Goal: Task Accomplishment & Management: Use online tool/utility

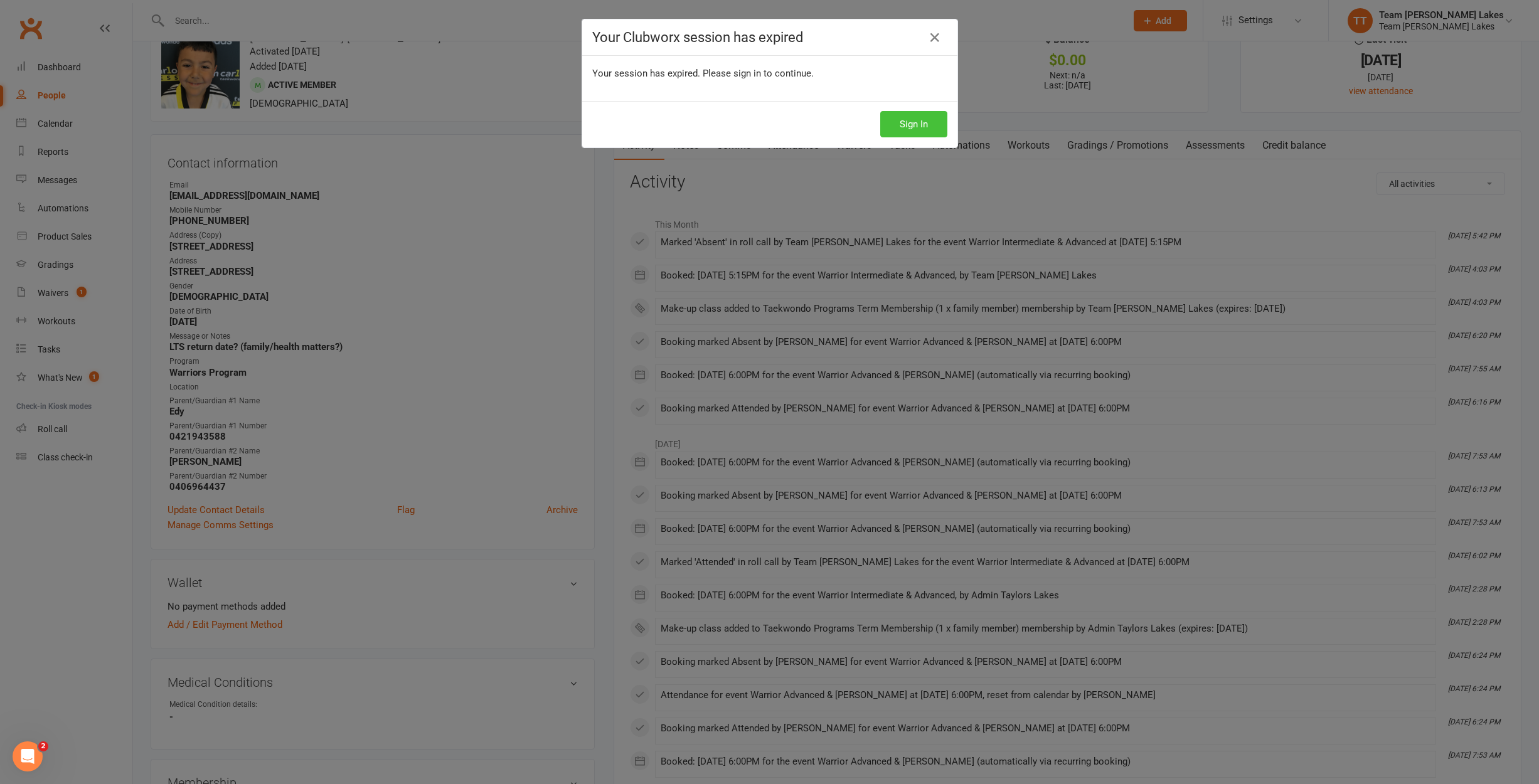
click at [922, 127] on button "Sign In" at bounding box center [913, 124] width 67 height 26
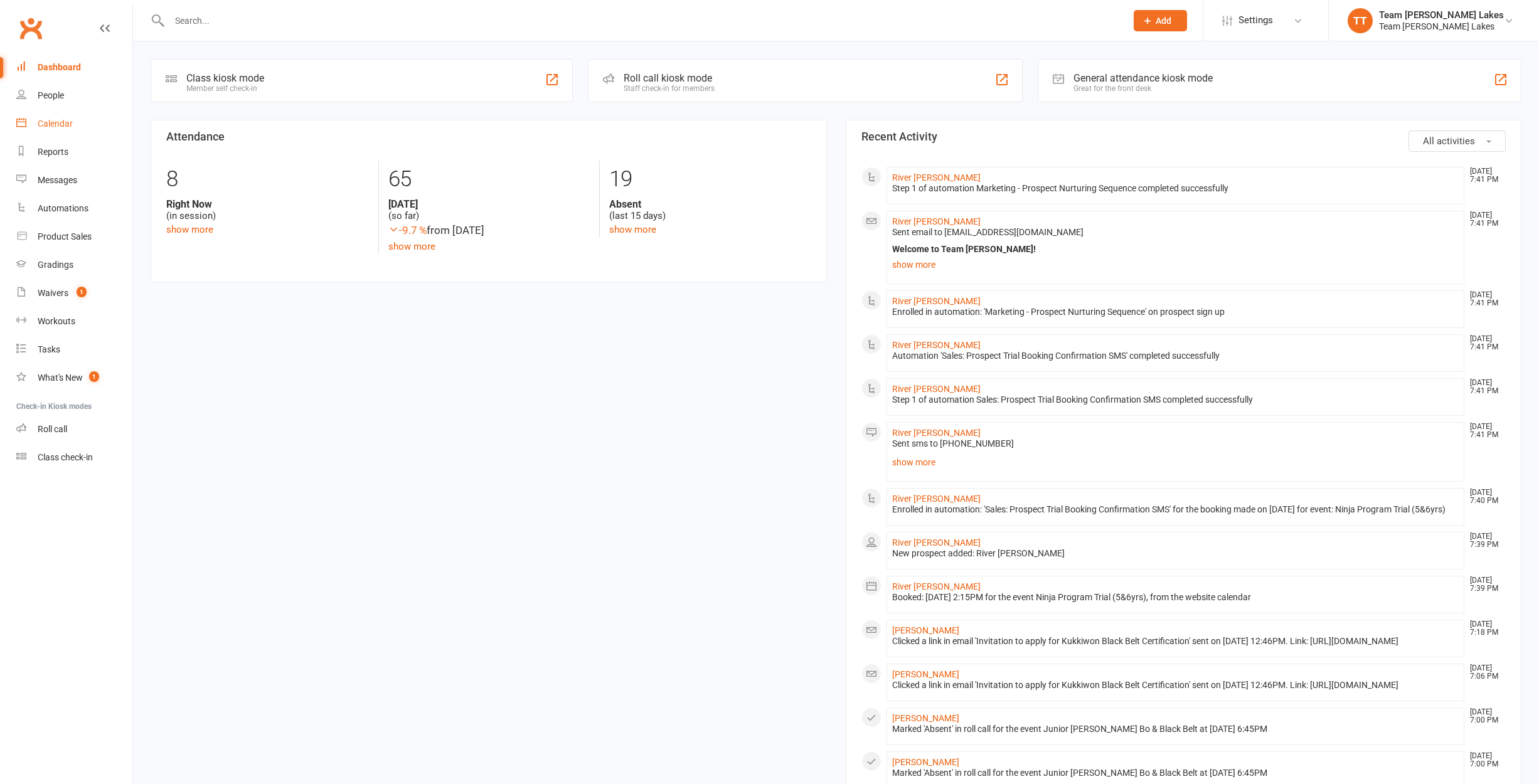
click at [57, 125] on div "Calendar" at bounding box center [55, 123] width 35 height 10
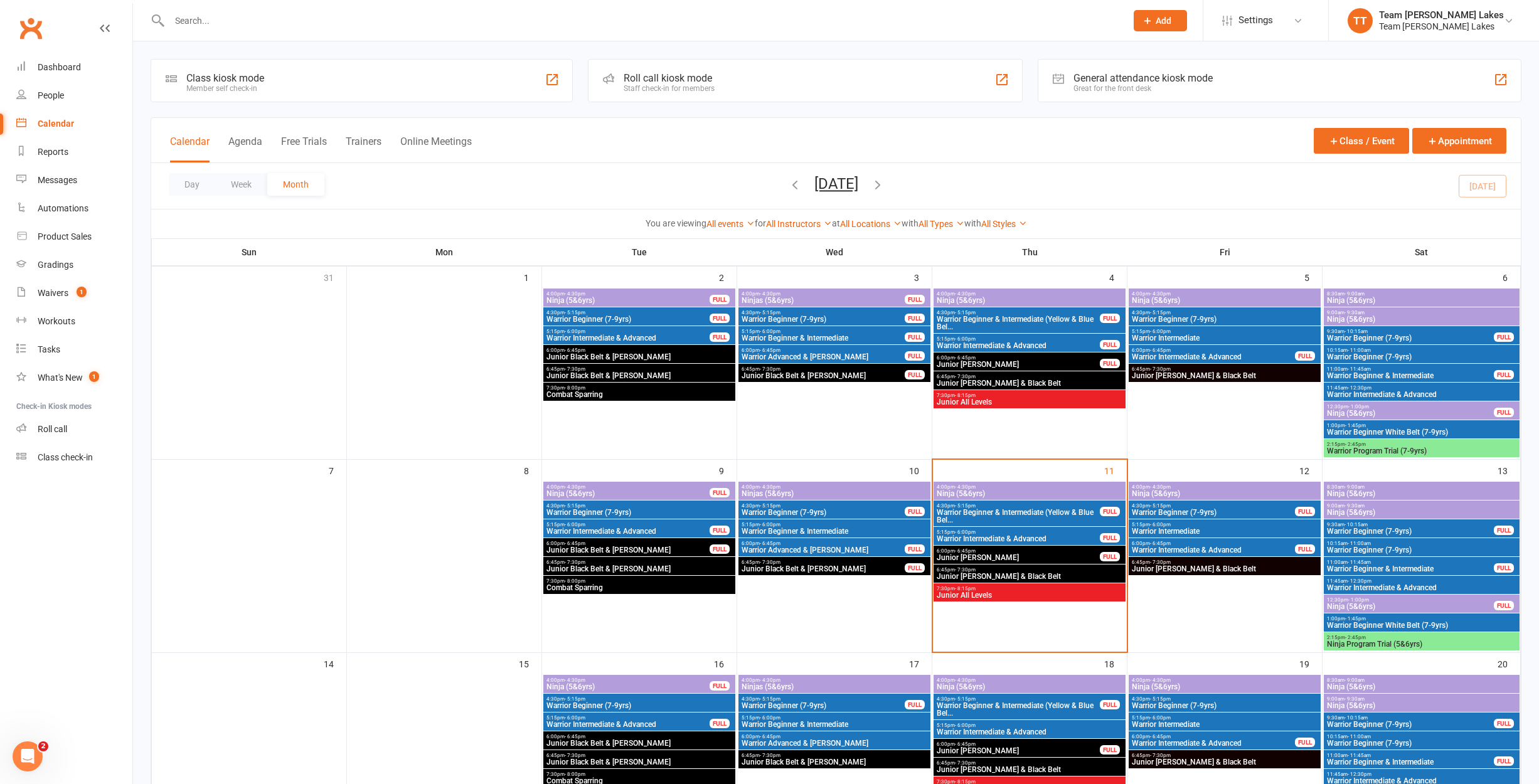
click at [1355, 585] on span "Warrior Intermediate & Advanced" at bounding box center [1421, 588] width 190 height 8
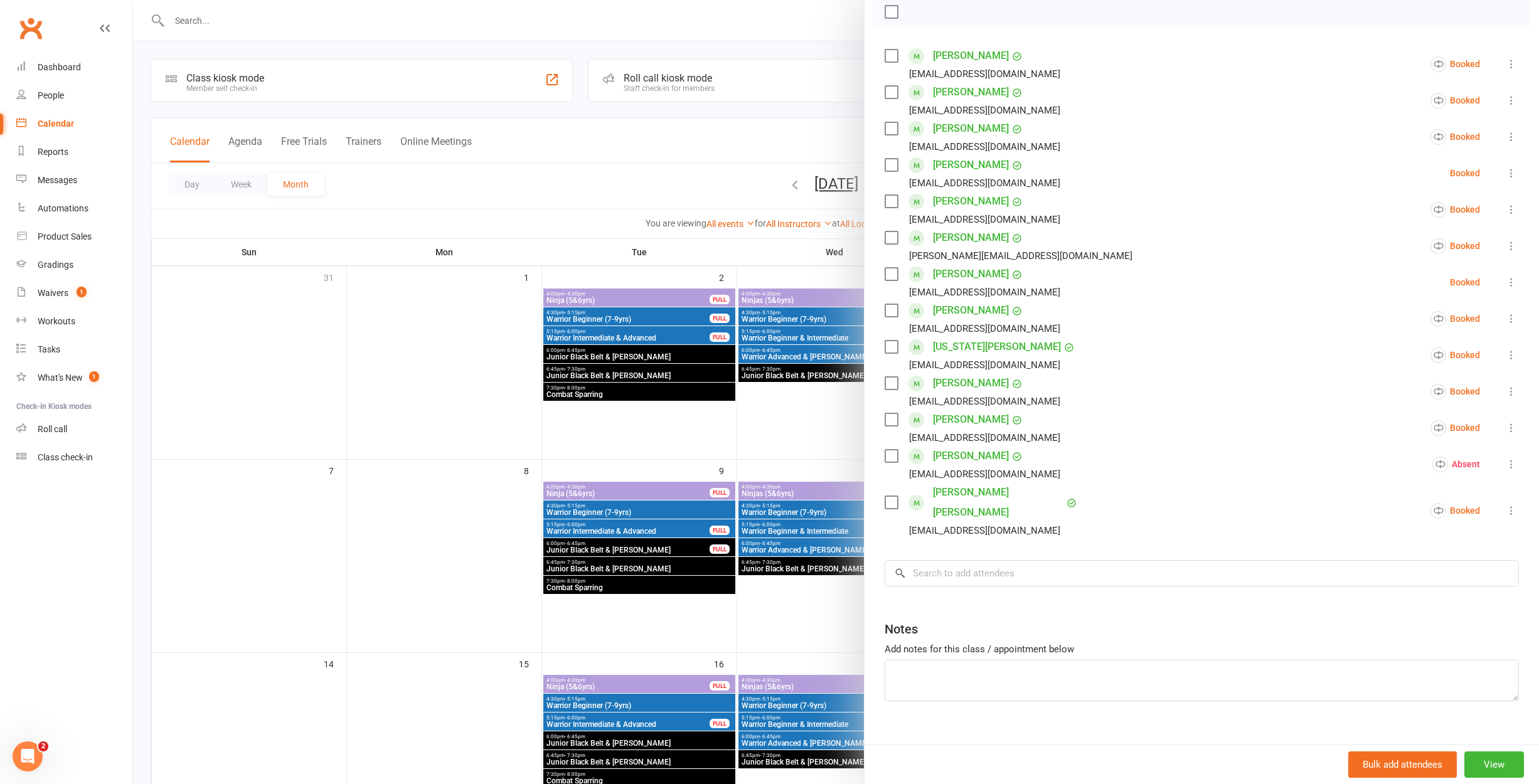
scroll to position [187, 0]
click at [992, 560] on input "search" at bounding box center [1202, 573] width 634 height 26
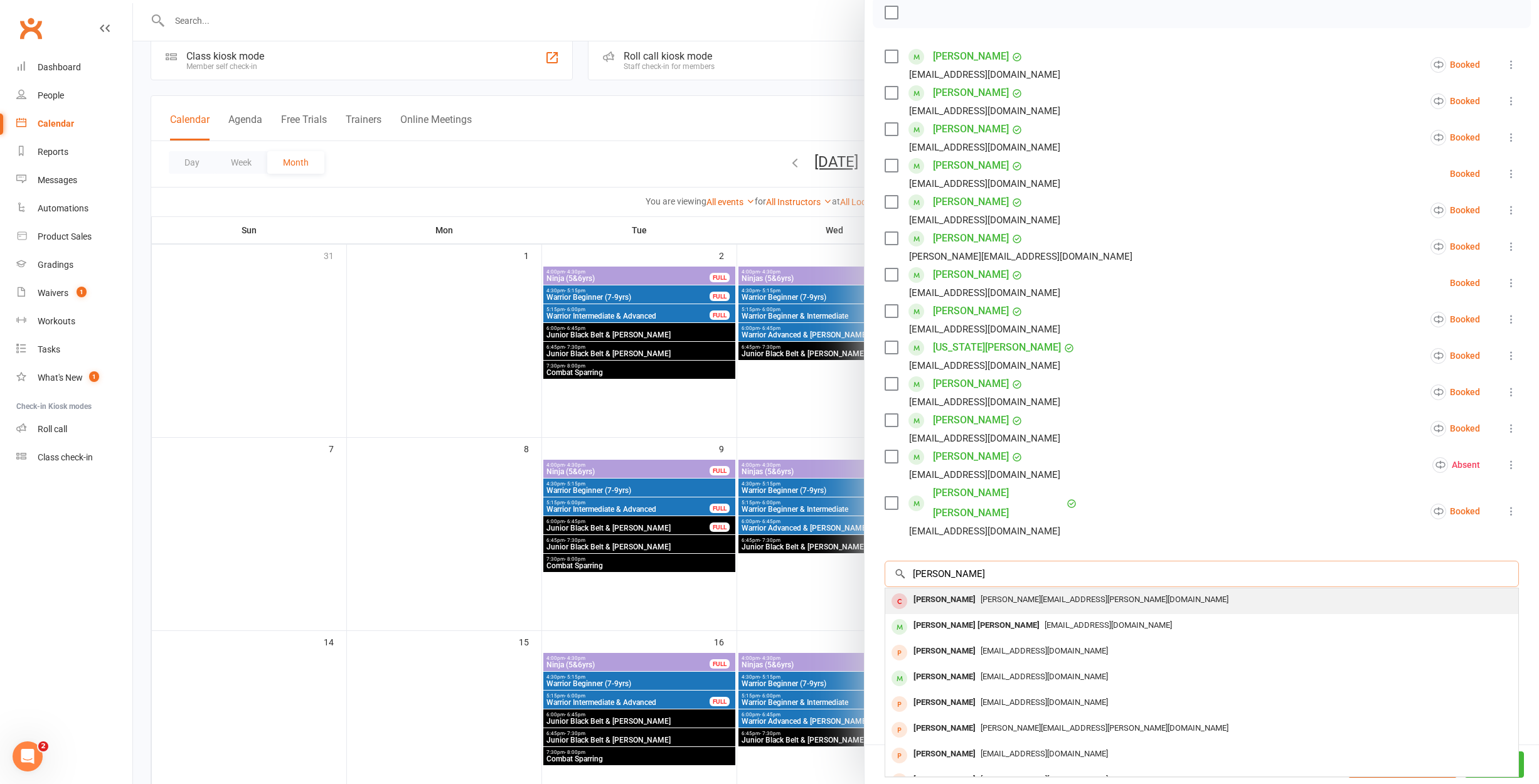
scroll to position [22, 0]
type input "[PERSON_NAME]"
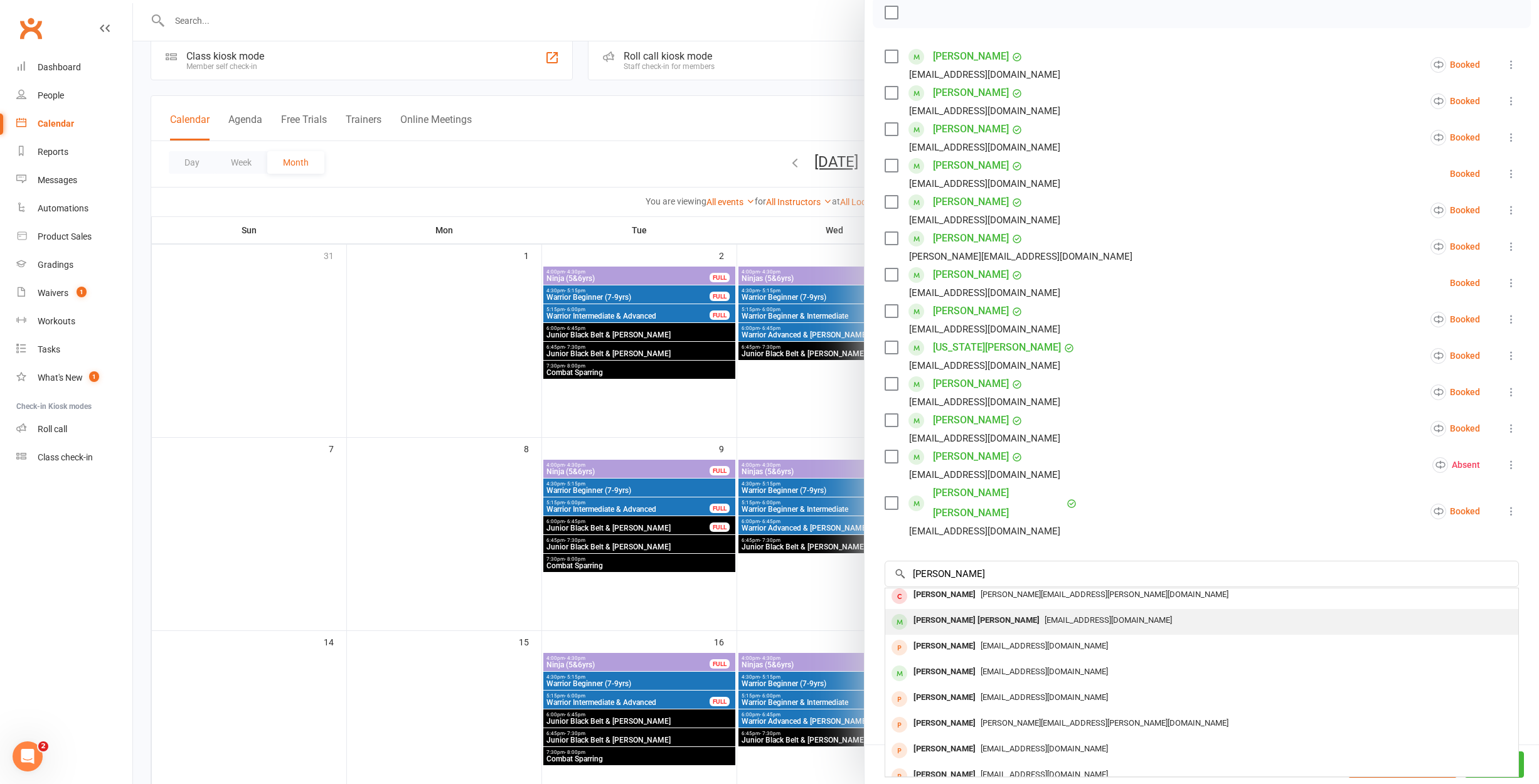
scroll to position [12, 0]
click at [954, 604] on div "[PERSON_NAME] [PERSON_NAME]" at bounding box center [976, 613] width 136 height 18
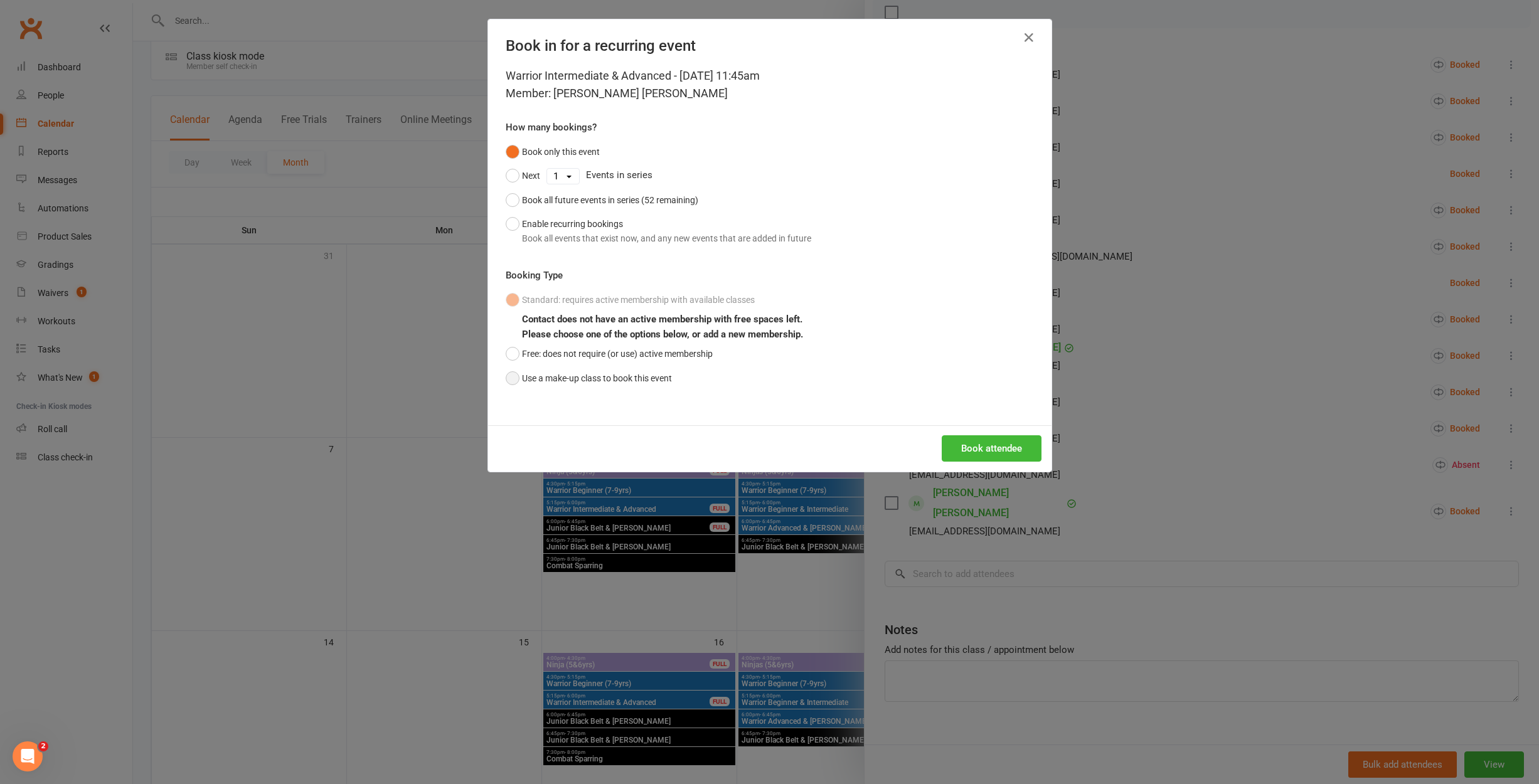
click at [594, 376] on button "Use a make-up class to book this event" at bounding box center [589, 378] width 166 height 24
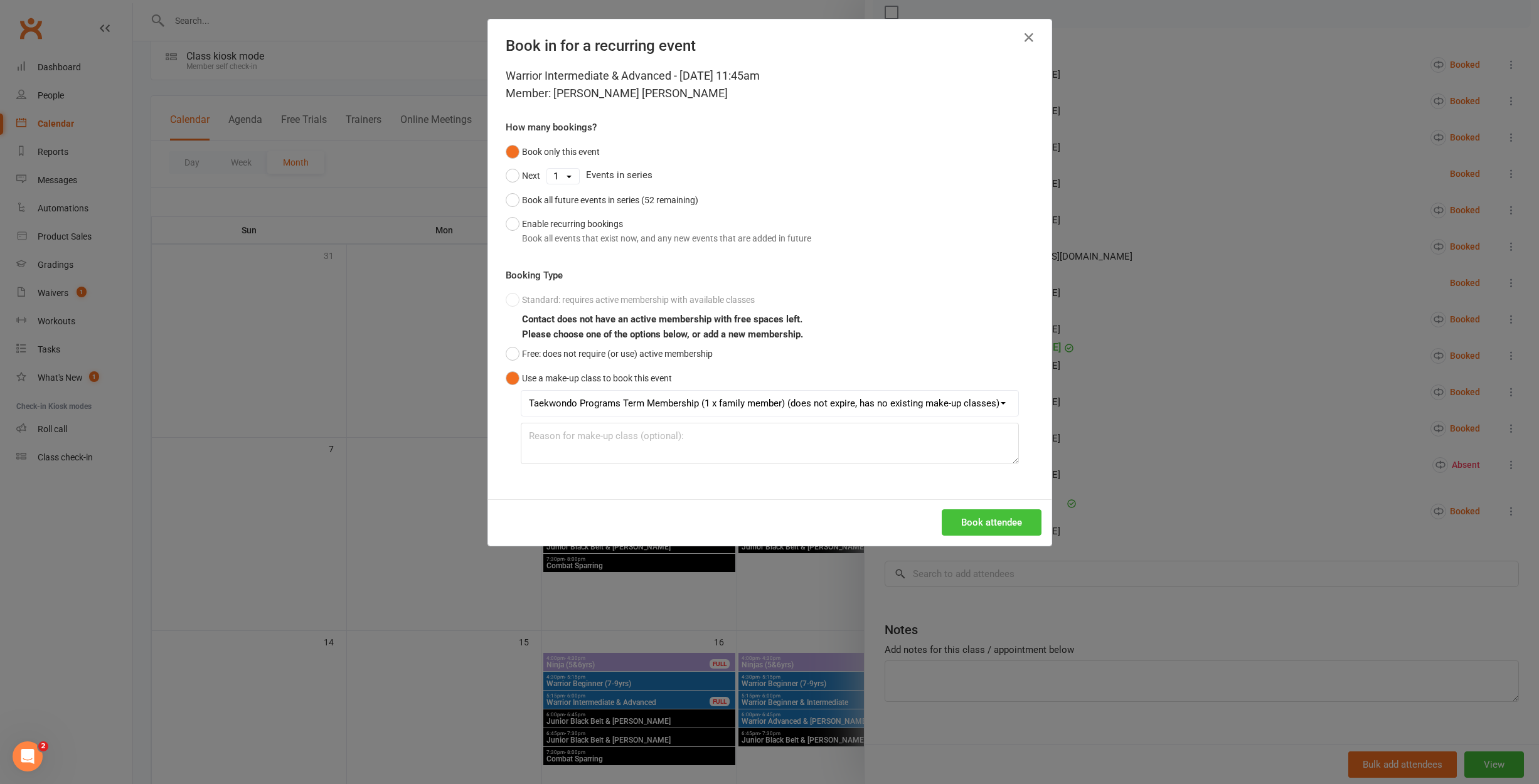
click at [1014, 527] on button "Book attendee" at bounding box center [991, 522] width 100 height 26
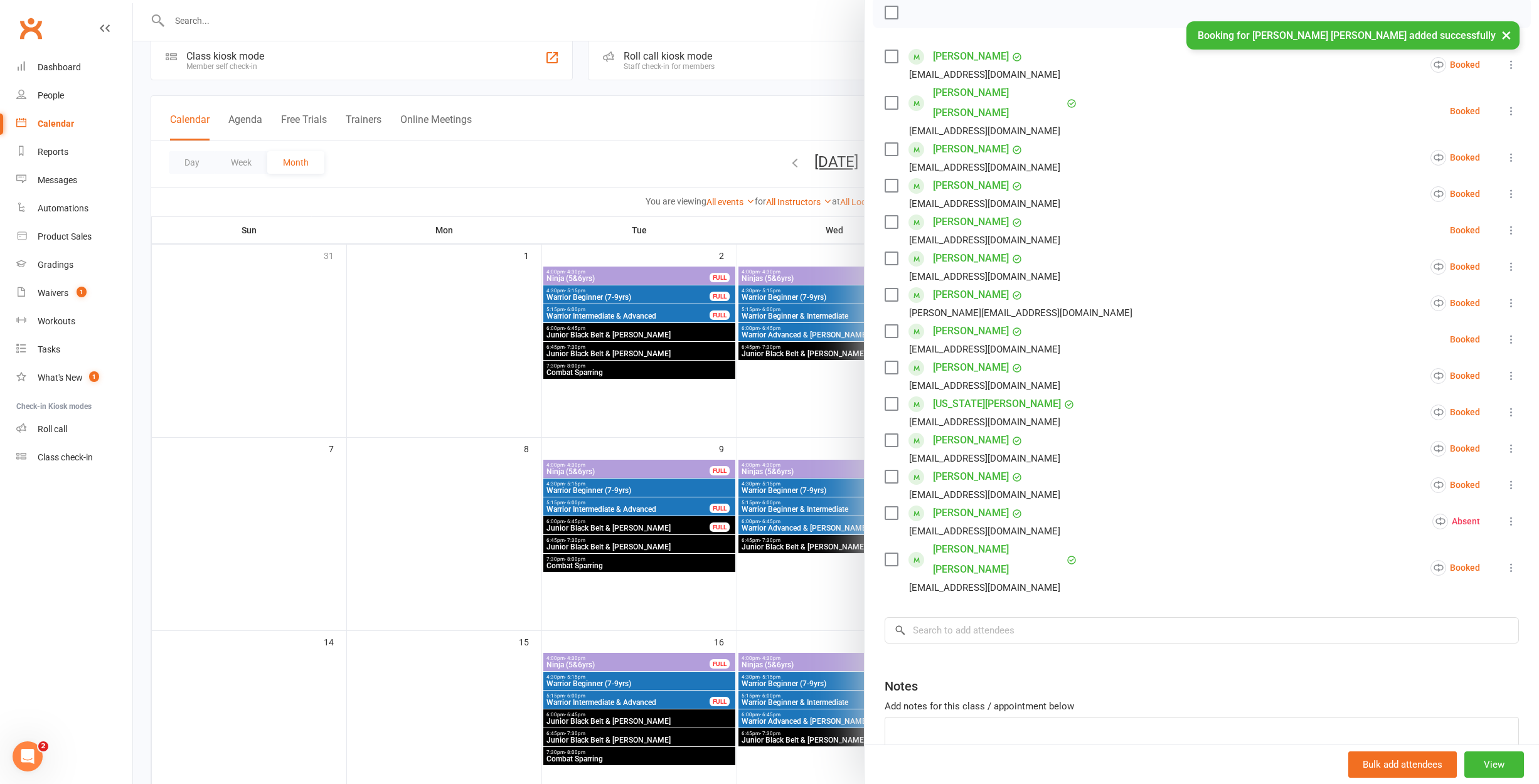
click at [383, 417] on div at bounding box center [835, 392] width 1405 height 784
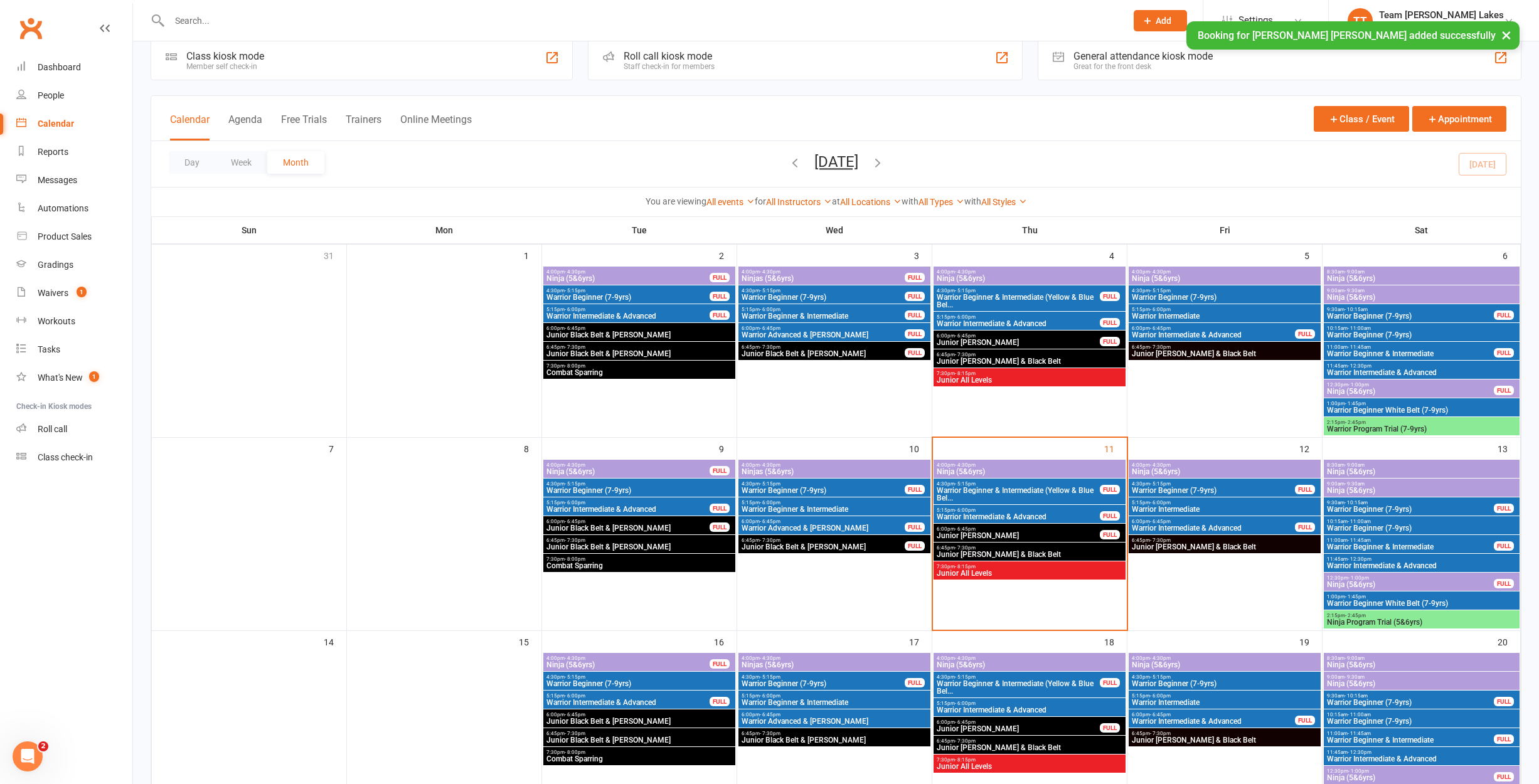
click at [986, 569] on span "Junior All Levels" at bounding box center [1029, 573] width 187 height 8
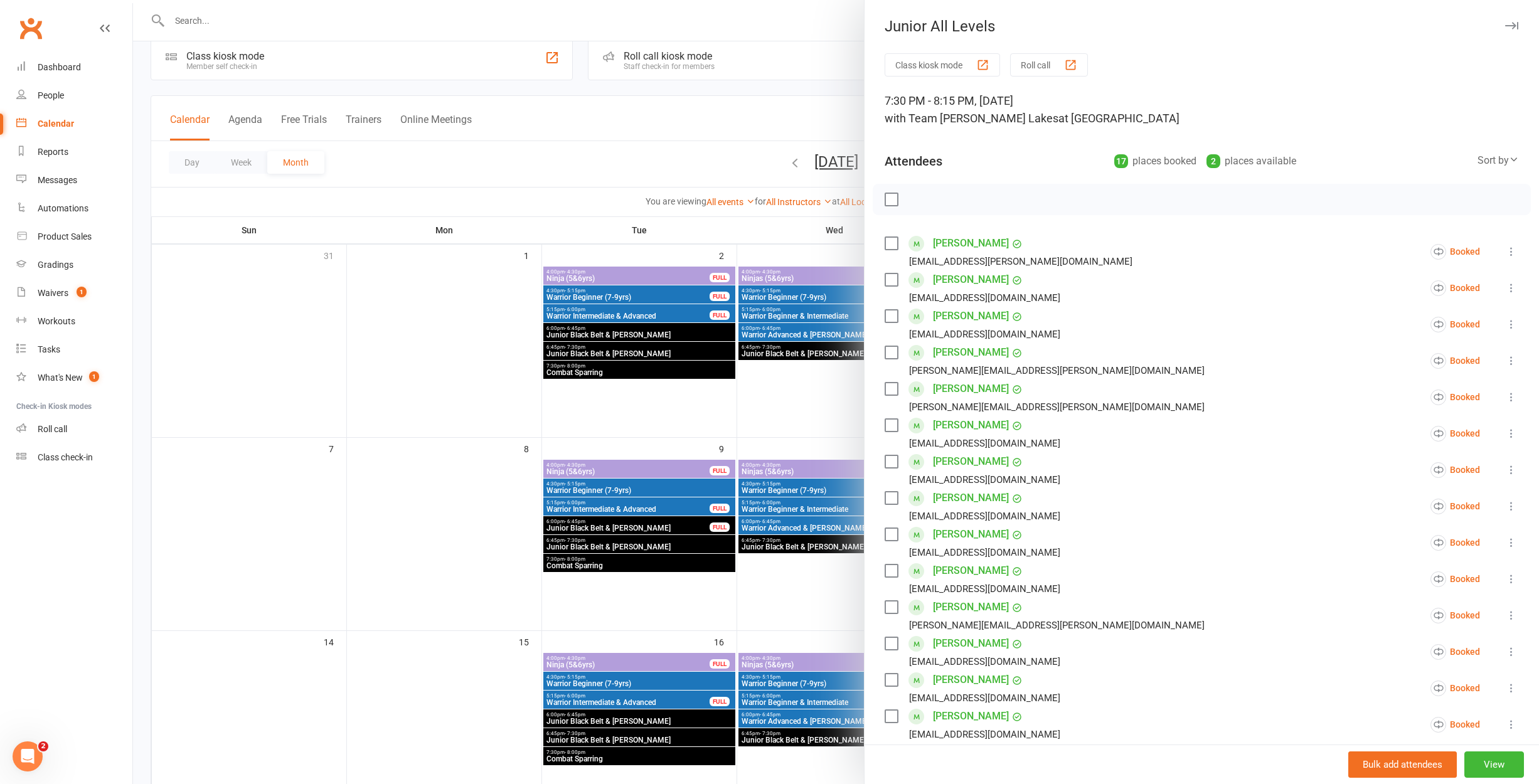
click at [1051, 65] on button "Roll call" at bounding box center [1049, 65] width 78 height 23
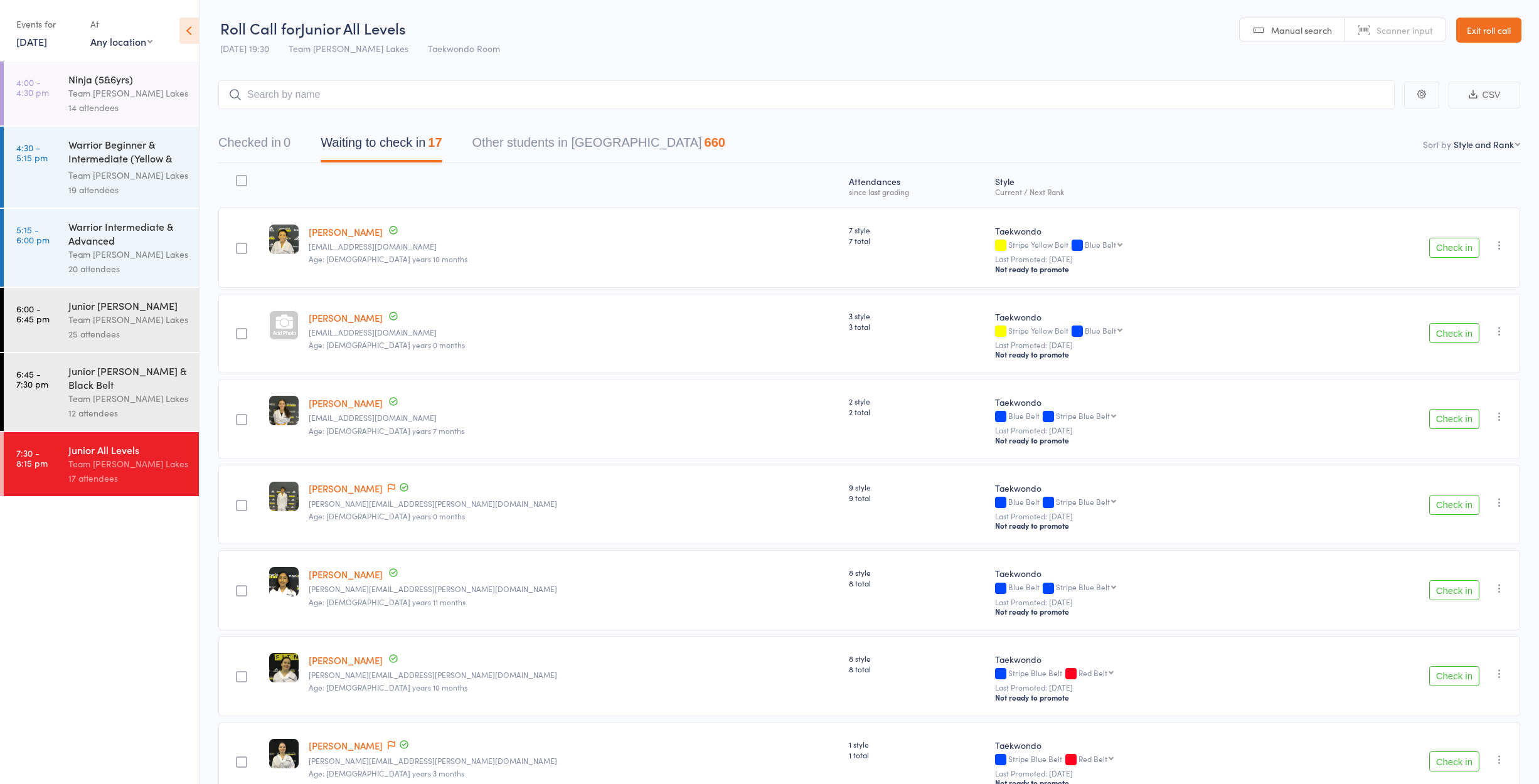
click at [1450, 332] on button "Check in" at bounding box center [1454, 332] width 50 height 20
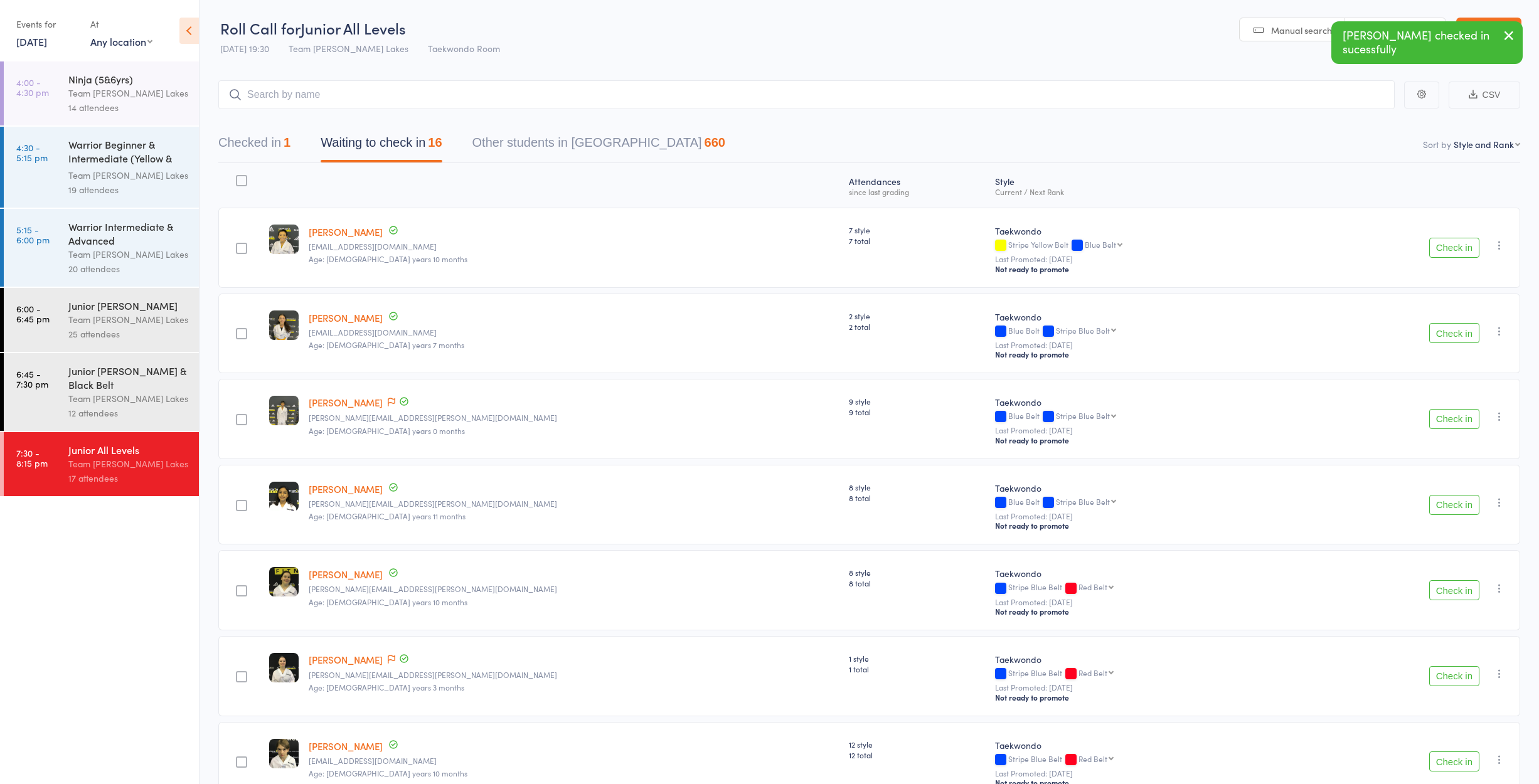
click at [1449, 334] on button "Check in" at bounding box center [1454, 332] width 50 height 20
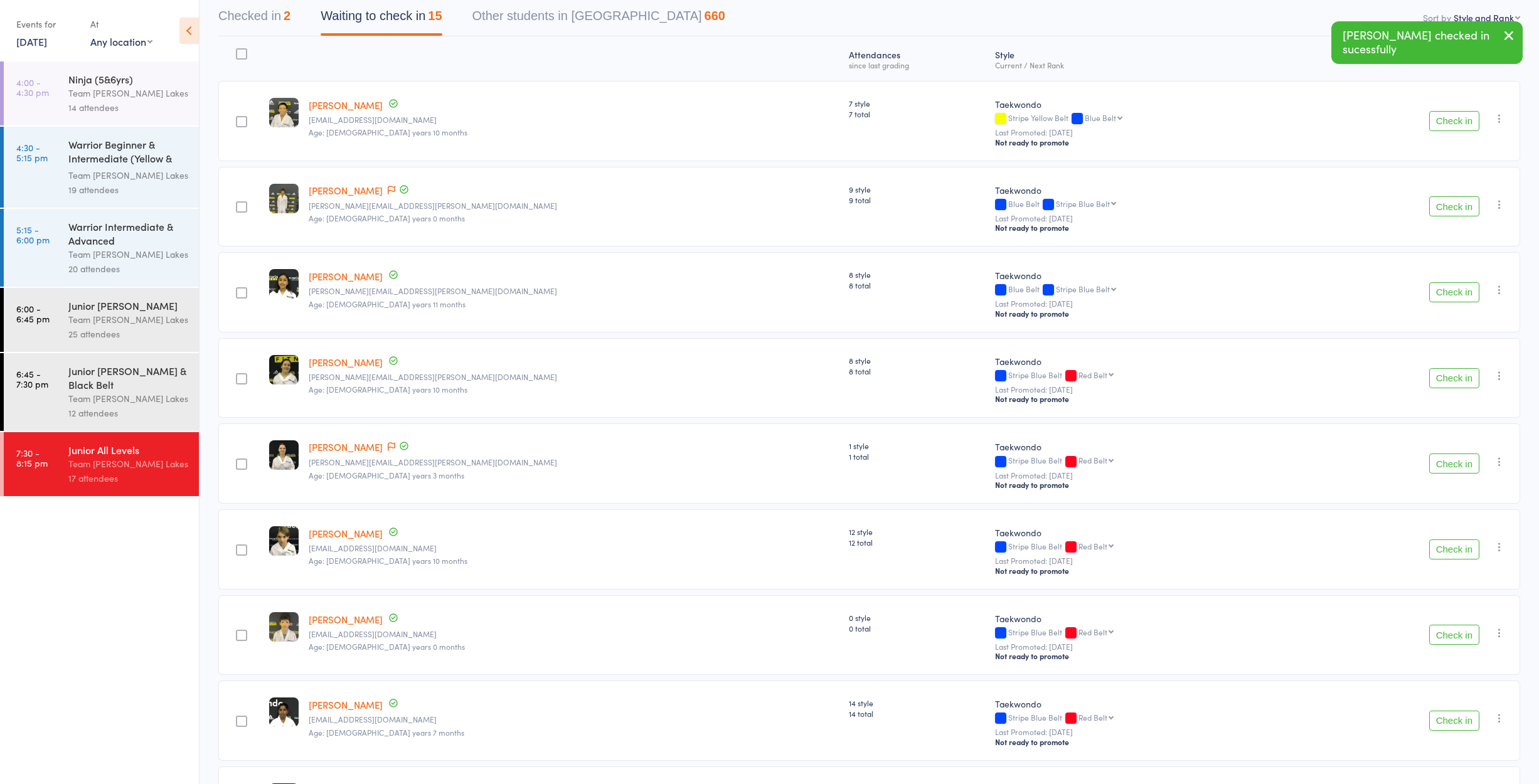
scroll to position [129, 0]
click at [1453, 378] on button "Check in" at bounding box center [1454, 375] width 50 height 20
click at [1448, 378] on button "Check in" at bounding box center [1454, 378] width 50 height 20
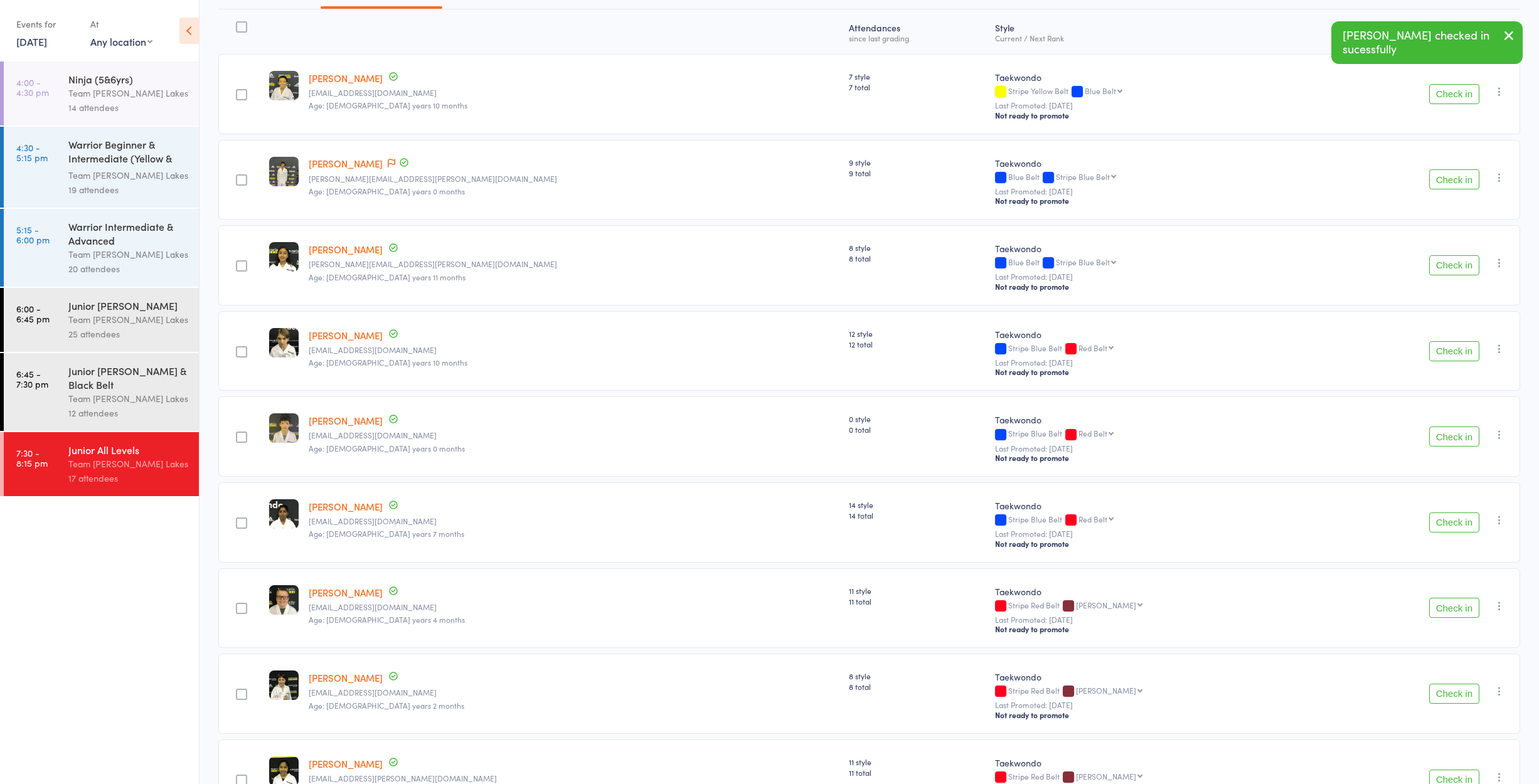
scroll to position [153, 0]
click at [1447, 438] on button "Check in" at bounding box center [1454, 436] width 50 height 20
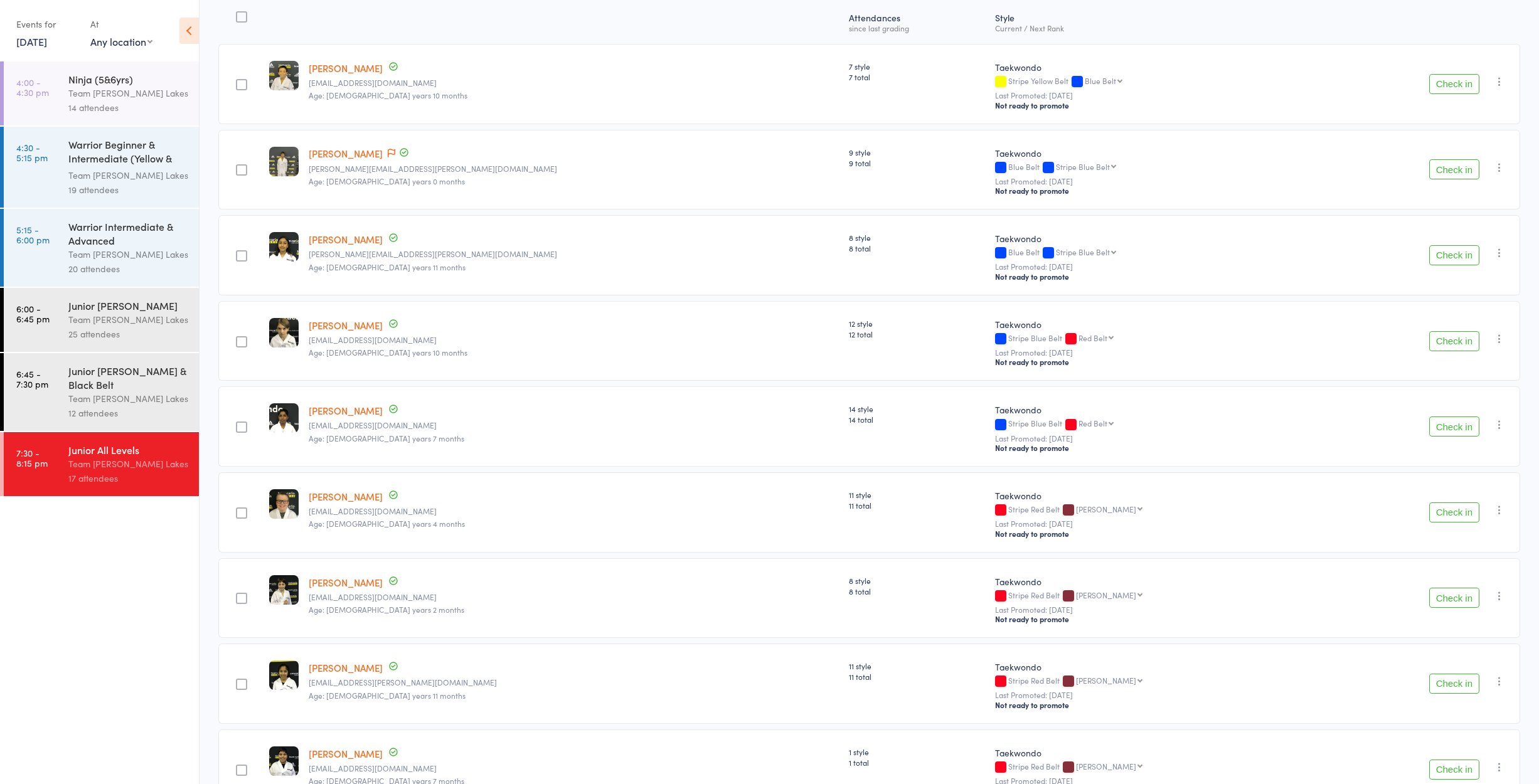
scroll to position [165, 0]
click at [1452, 510] on button "Check in" at bounding box center [1454, 510] width 50 height 20
click at [1452, 512] on button "Check in" at bounding box center [1454, 510] width 50 height 20
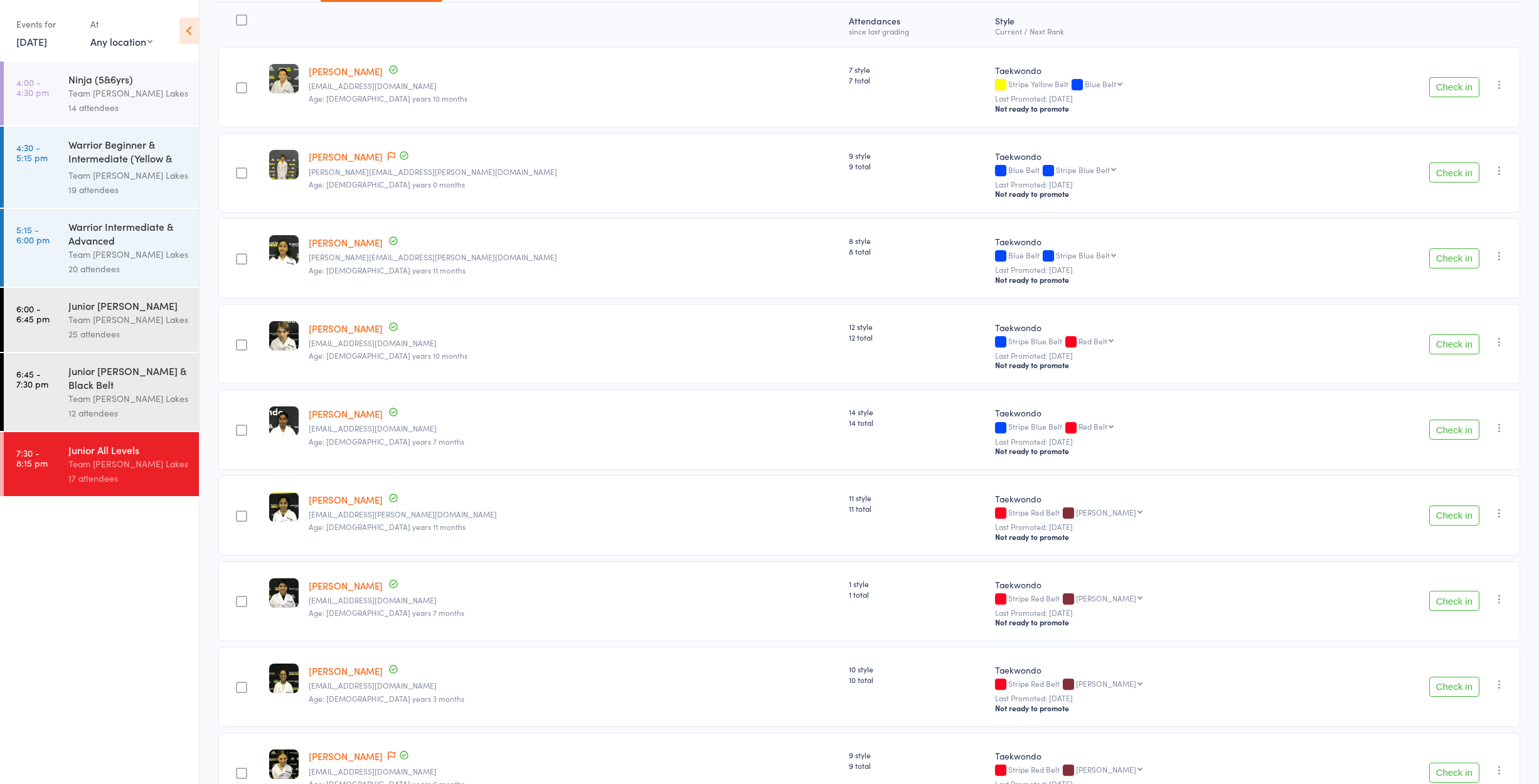
click at [1447, 515] on button "Check in" at bounding box center [1454, 515] width 50 height 20
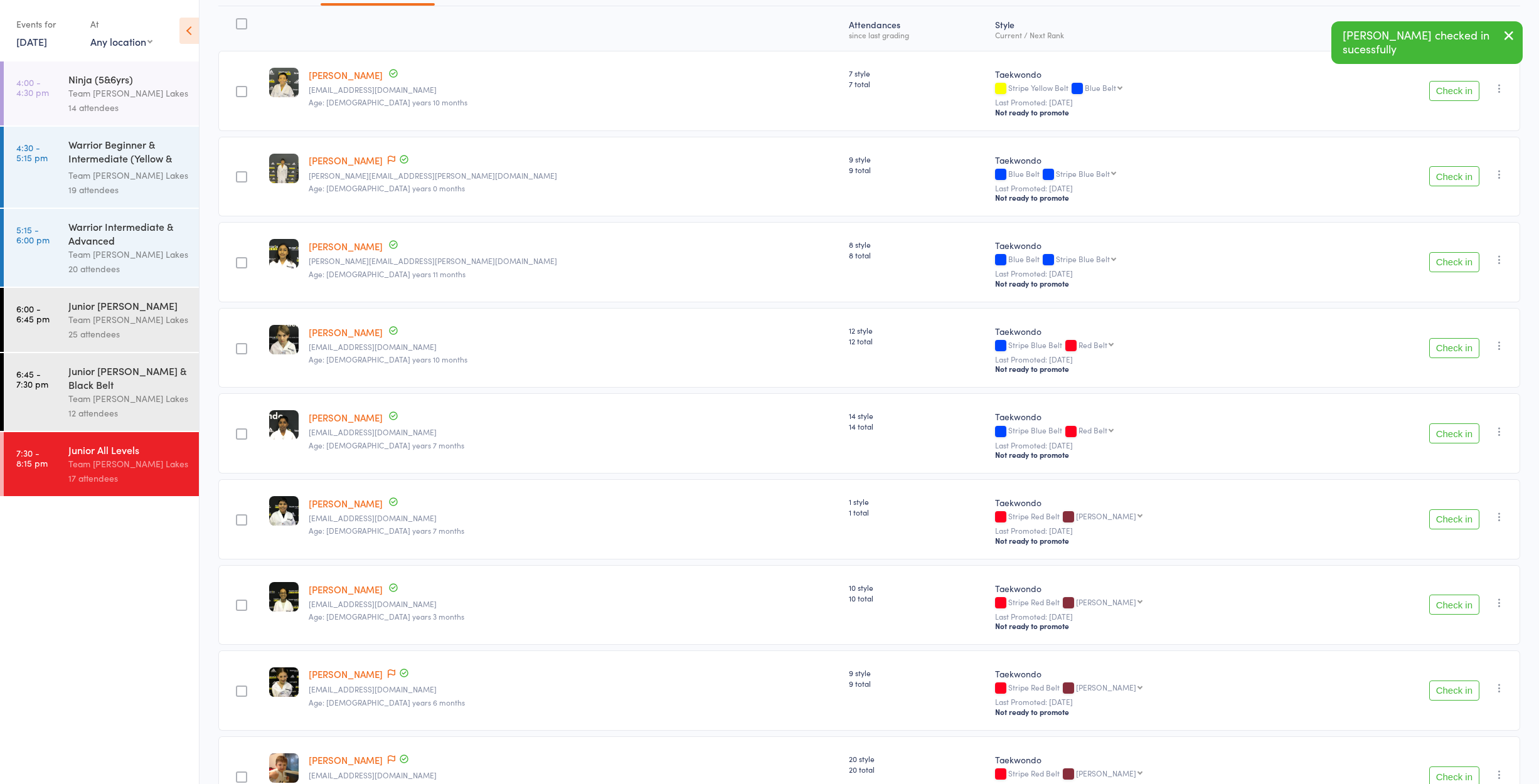
click at [1450, 523] on button "Check in" at bounding box center [1454, 519] width 50 height 20
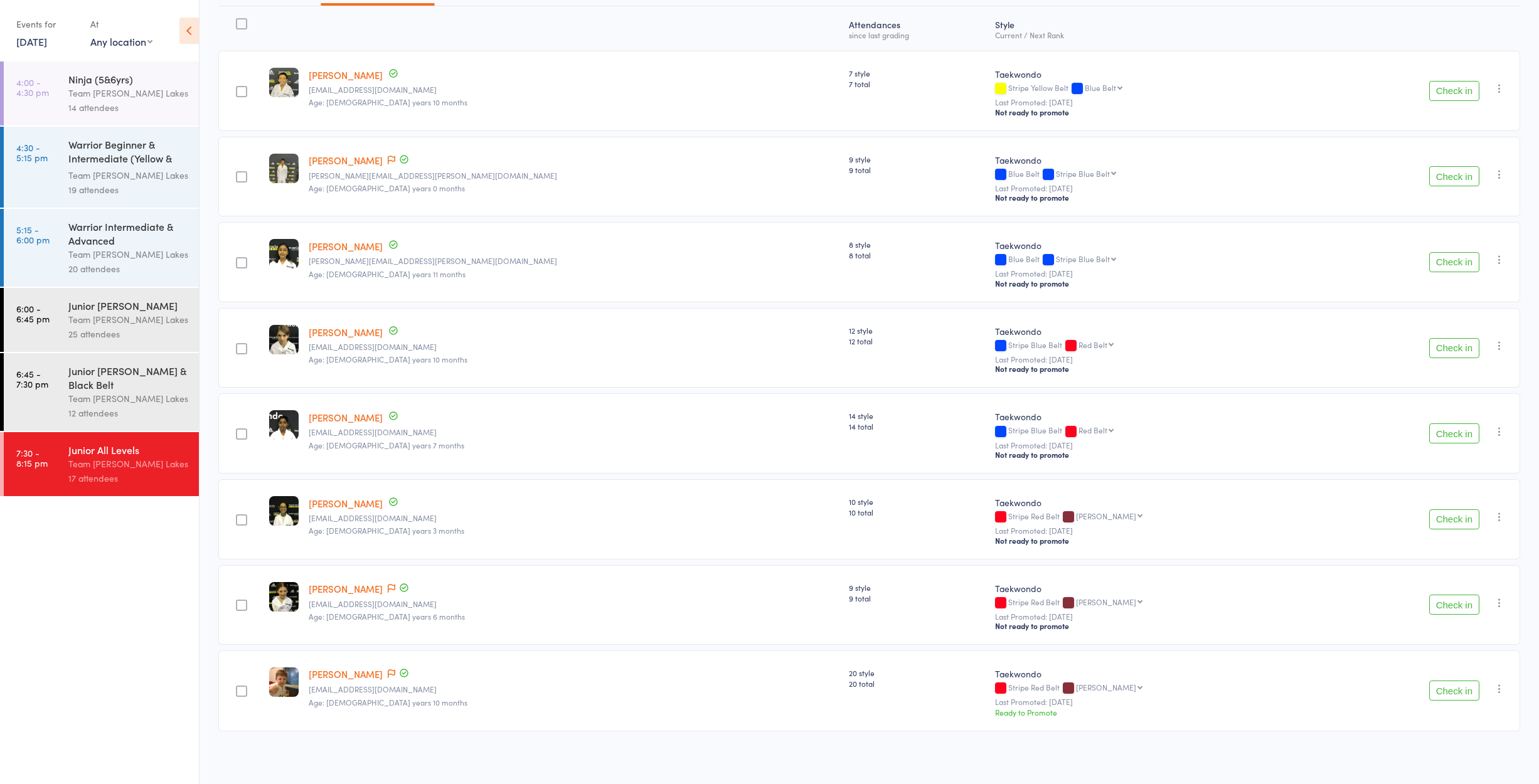
click at [1449, 522] on button "Check in" at bounding box center [1454, 519] width 50 height 20
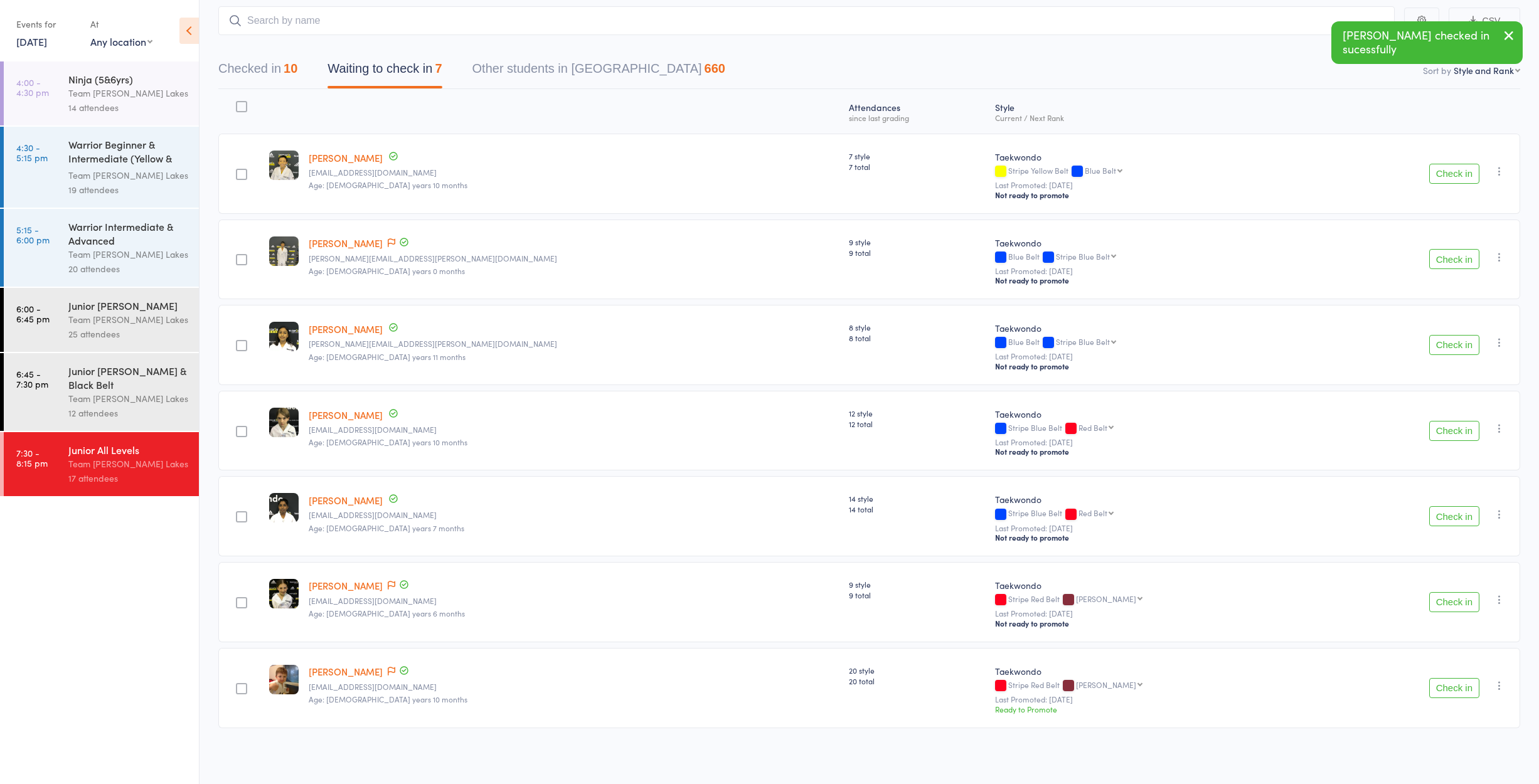
click at [1453, 691] on button "Check in" at bounding box center [1454, 688] width 50 height 20
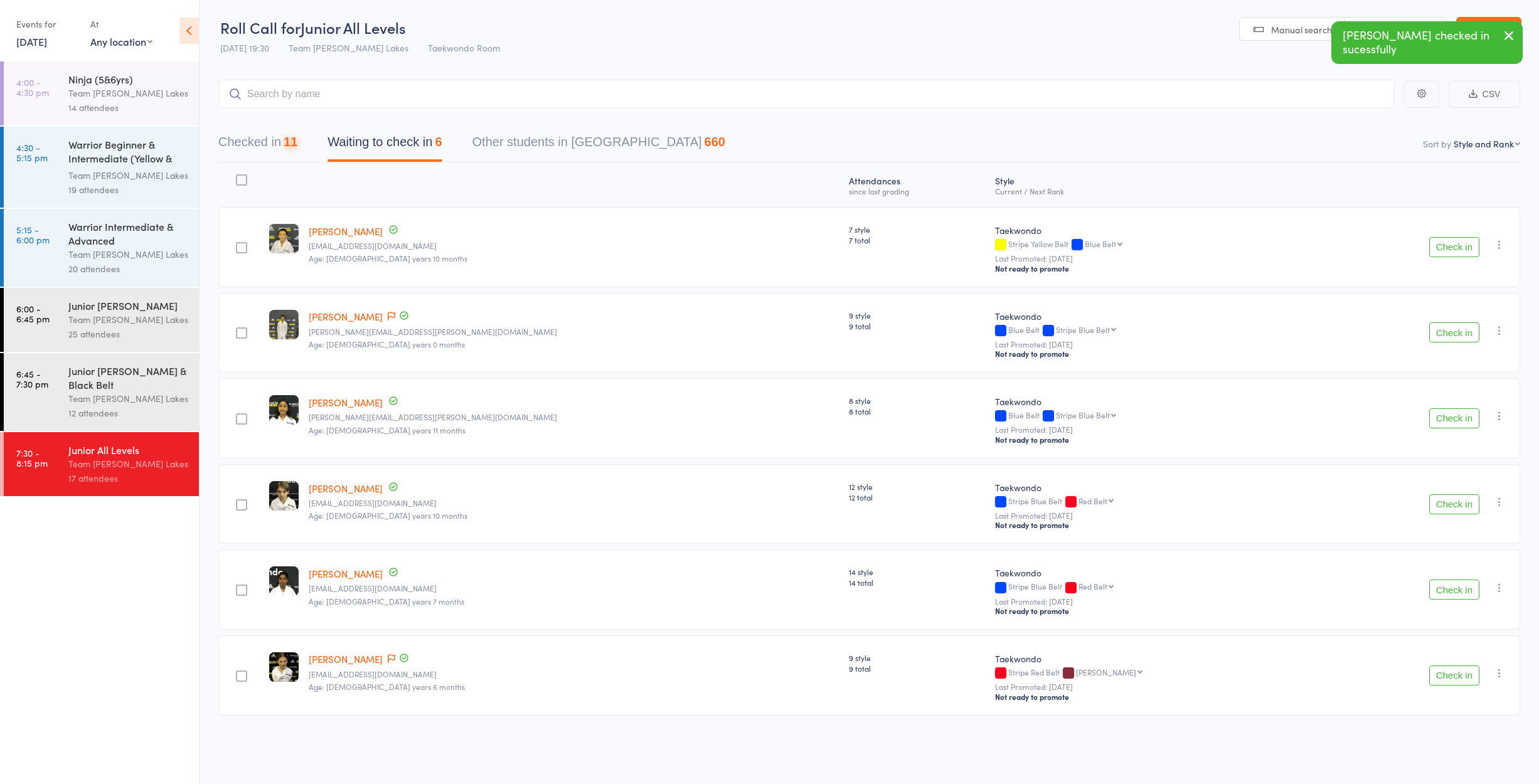
scroll to position [8, 0]
click at [247, 174] on div at bounding box center [242, 180] width 12 height 12
click at [238, 176] on input "checkbox" at bounding box center [238, 176] width 0 height 0
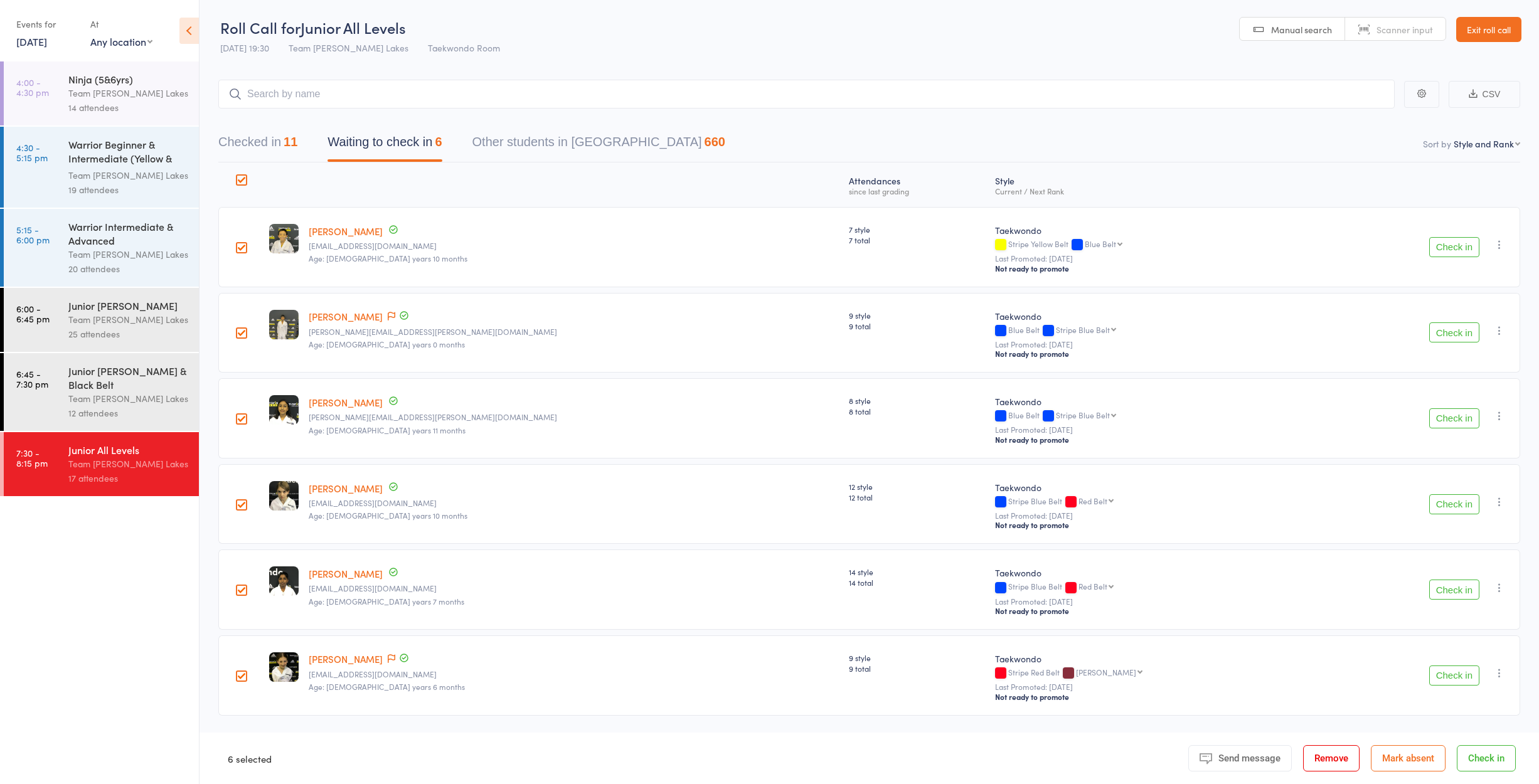
click at [1392, 755] on button "Mark absent" at bounding box center [1408, 758] width 75 height 26
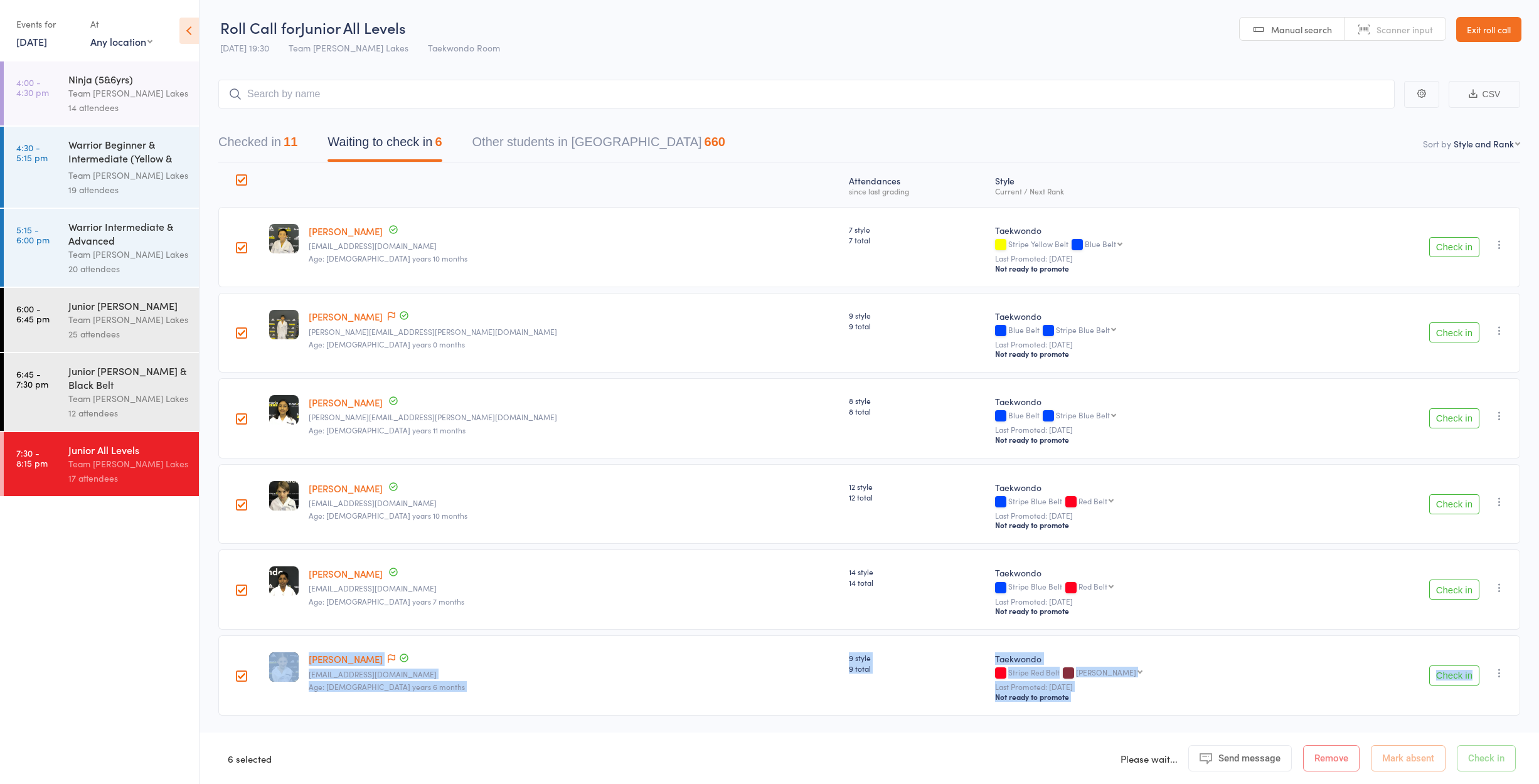
click at [1334, 615] on div "edit Nishanveer Singh Kharoud gaggi_15@yahoo.com Age: 10 years 10 months 7 styl…" at bounding box center [869, 461] width 1302 height 509
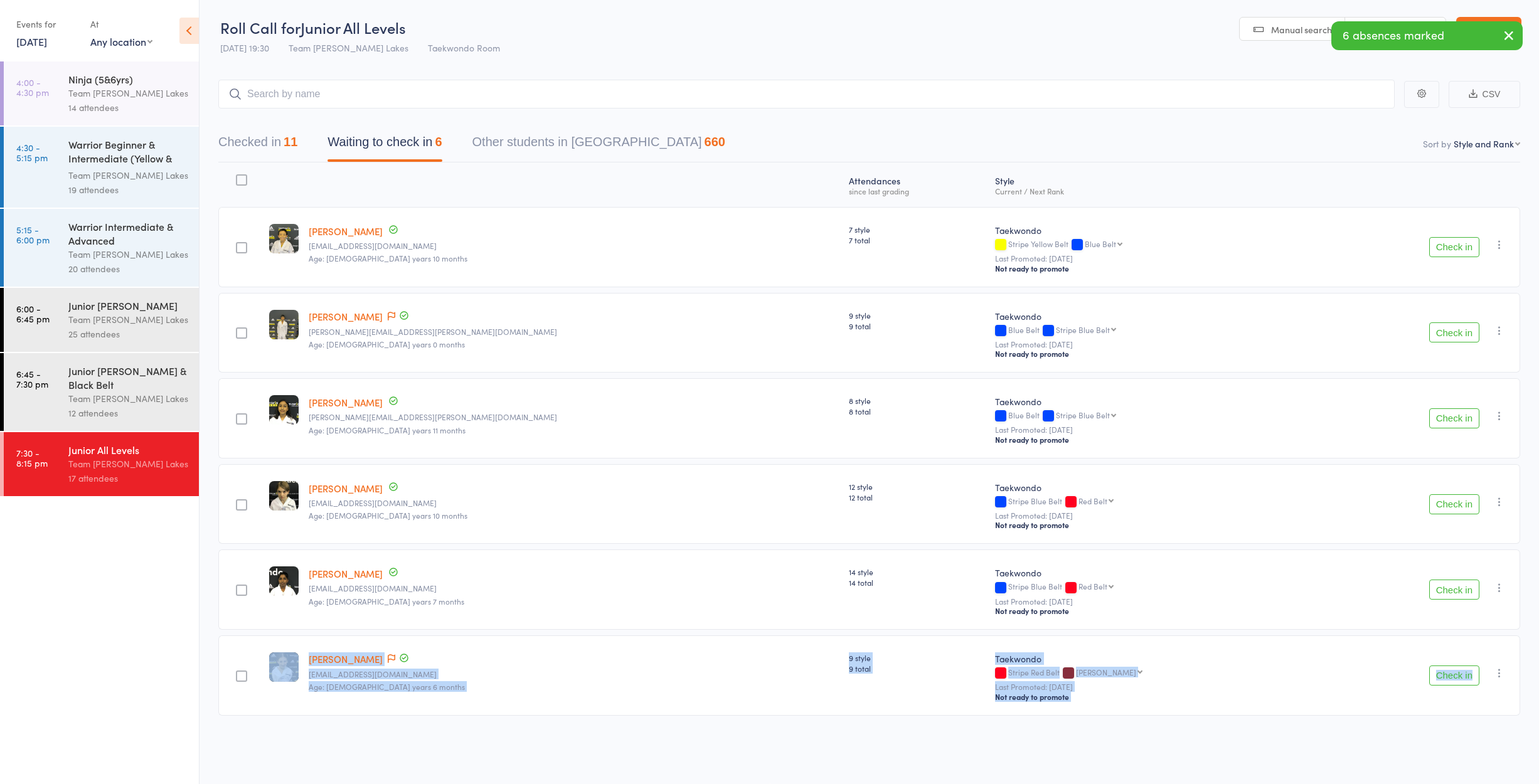
click at [402, 134] on button "Waiting to check in 6" at bounding box center [384, 145] width 114 height 33
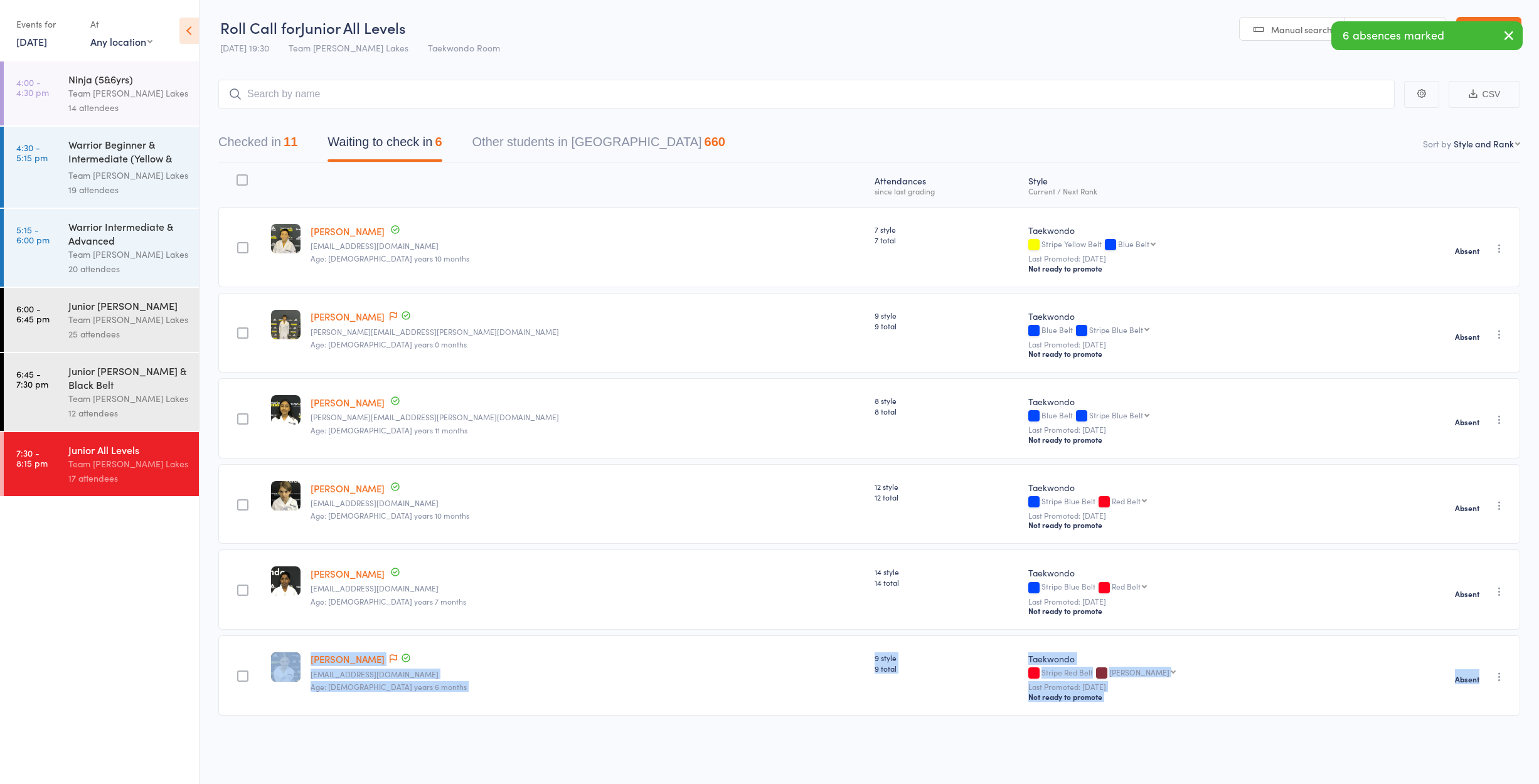
click at [257, 134] on button "Checked in 11" at bounding box center [258, 145] width 79 height 33
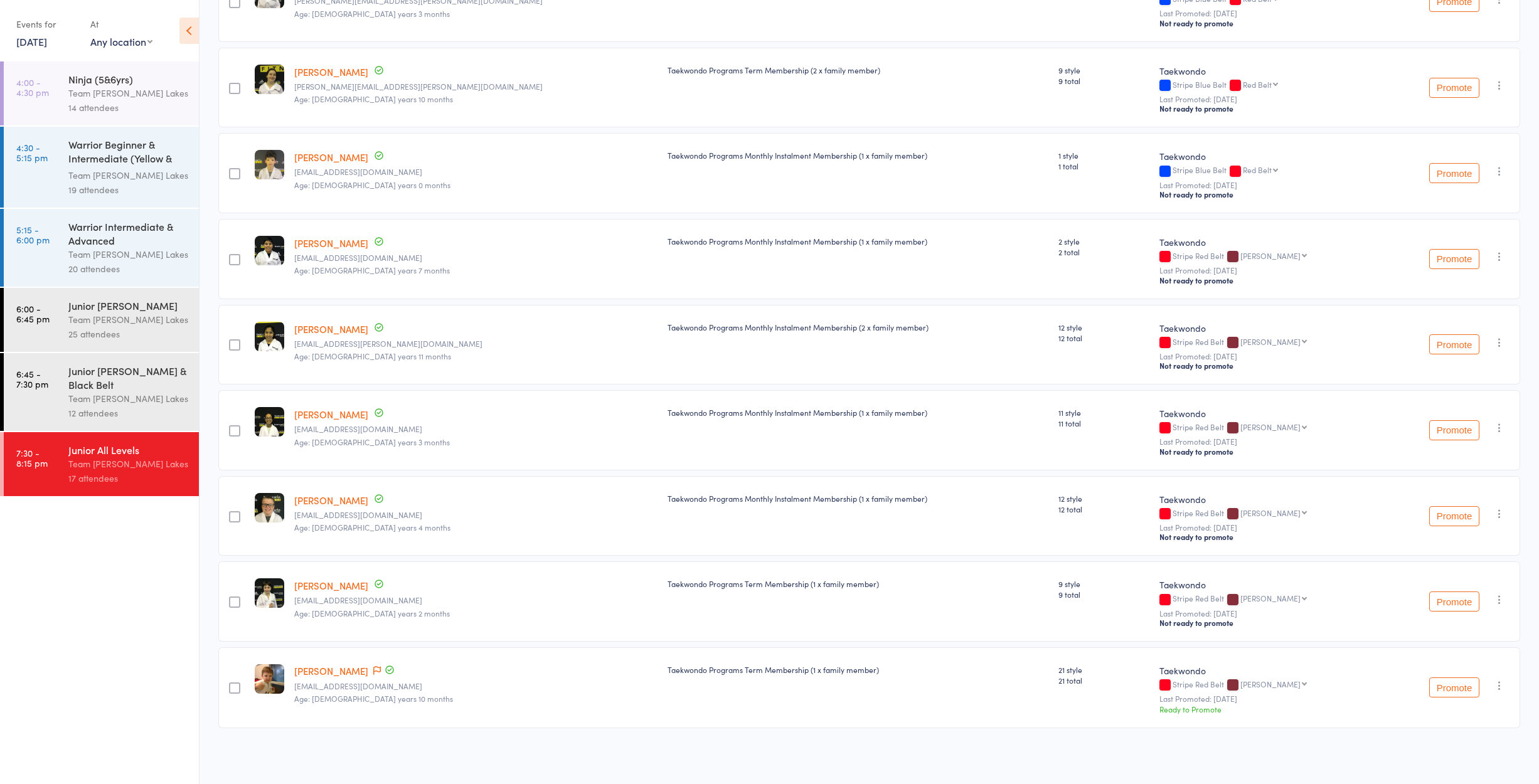
scroll to position [420, 0]
